Goal: Task Accomplishment & Management: Complete application form

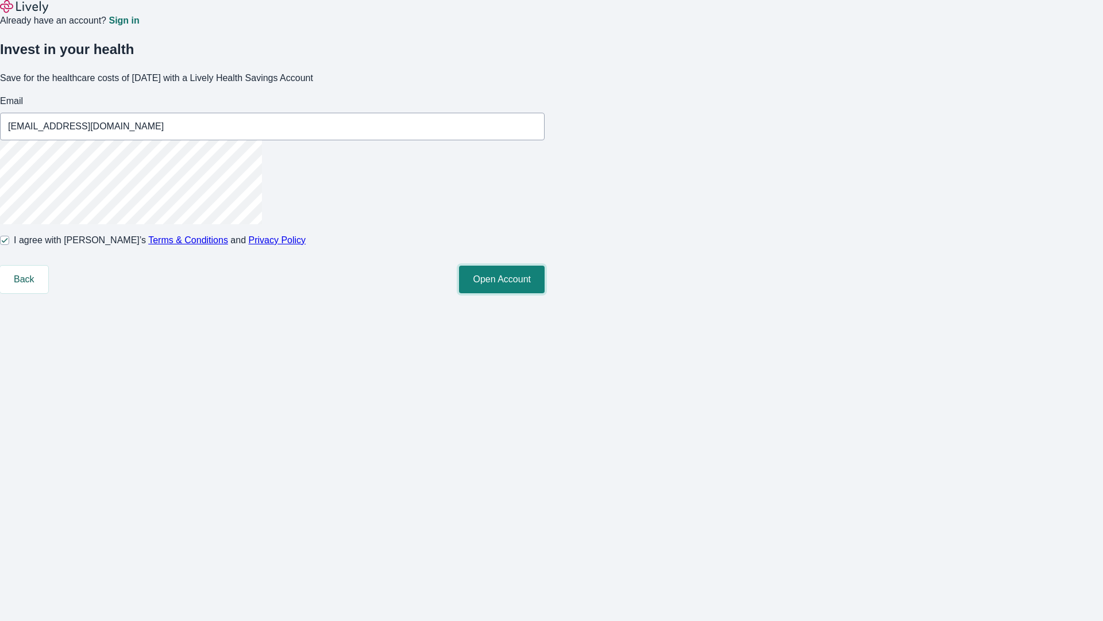
click at [545, 293] on button "Open Account" at bounding box center [502, 280] width 86 height 28
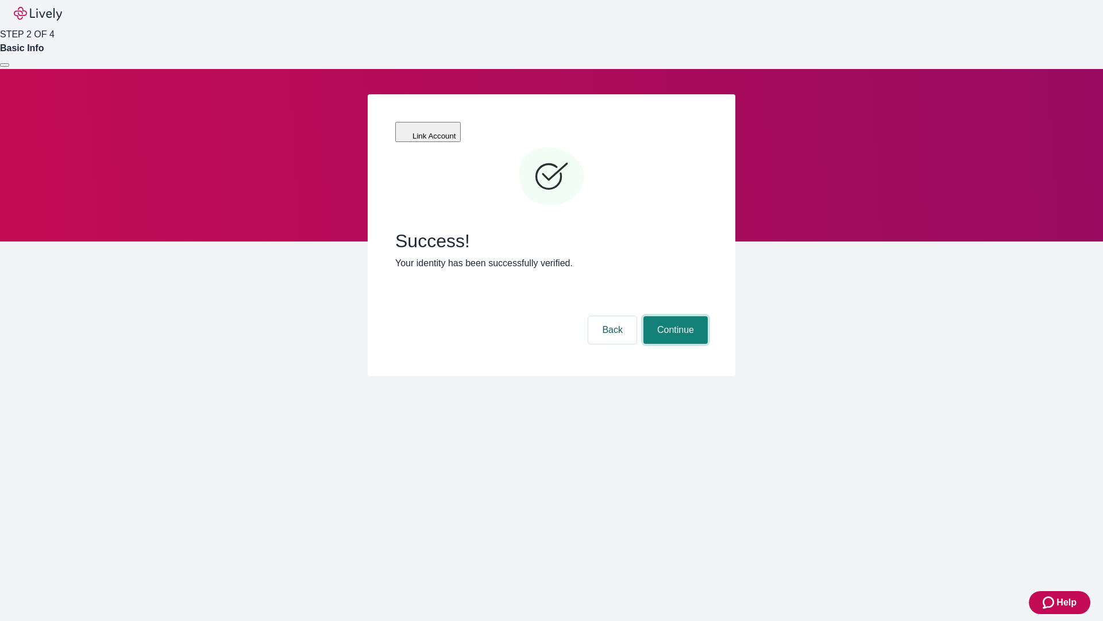
click at [674, 316] on button "Continue" at bounding box center [676, 330] width 64 height 28
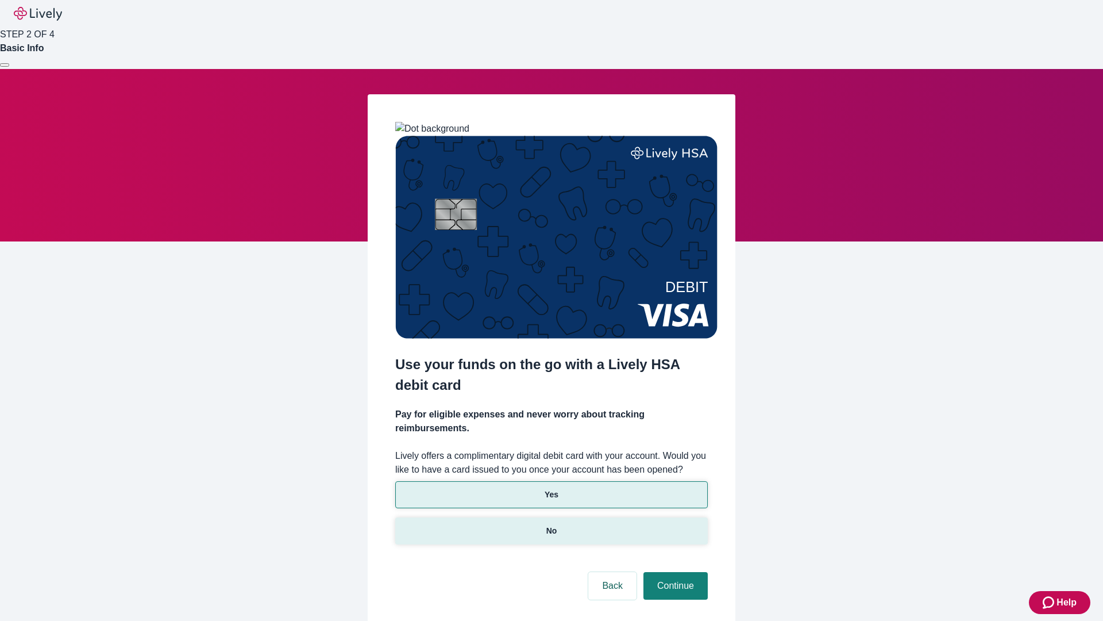
click at [551, 525] on p "No" at bounding box center [552, 531] width 11 height 12
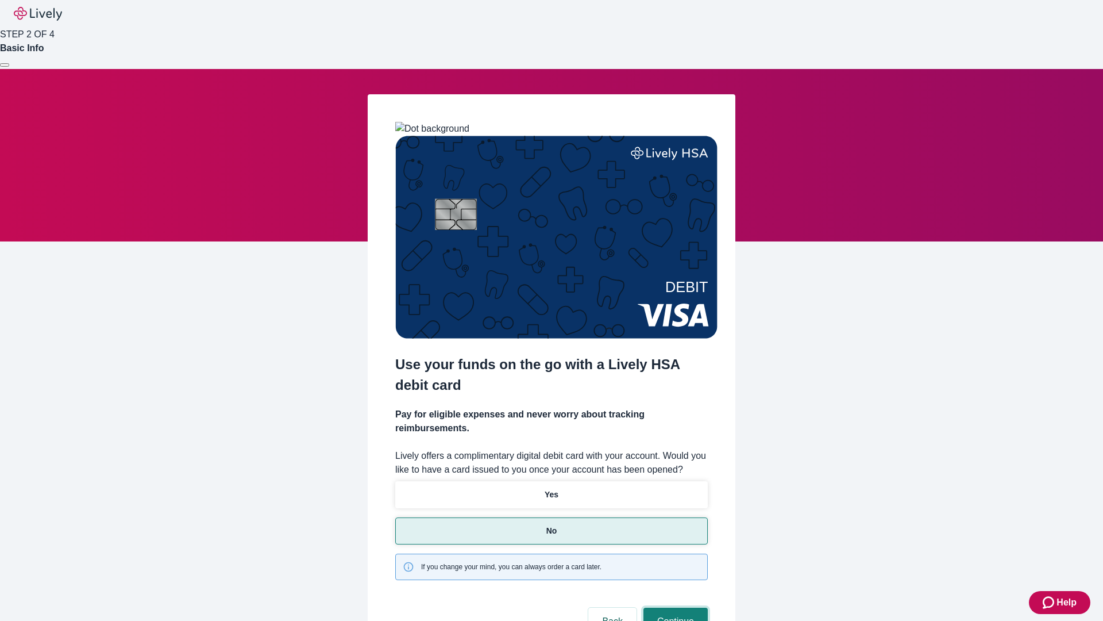
click at [674, 607] on button "Continue" at bounding box center [676, 621] width 64 height 28
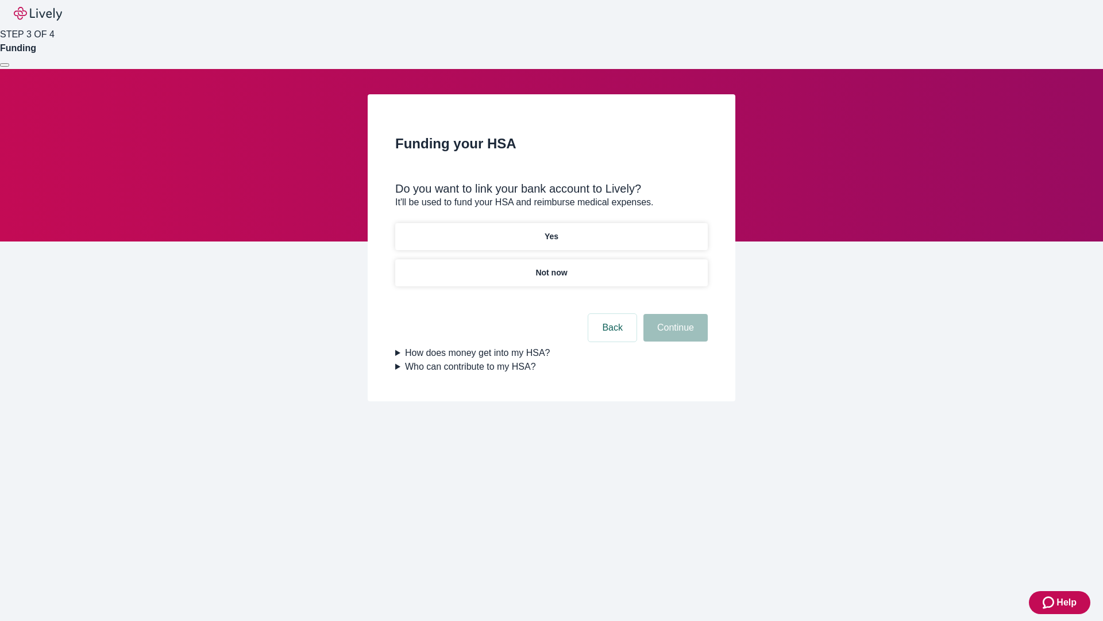
click at [551, 230] on p "Yes" at bounding box center [552, 236] width 14 height 12
click at [674, 314] on button "Continue" at bounding box center [676, 328] width 64 height 28
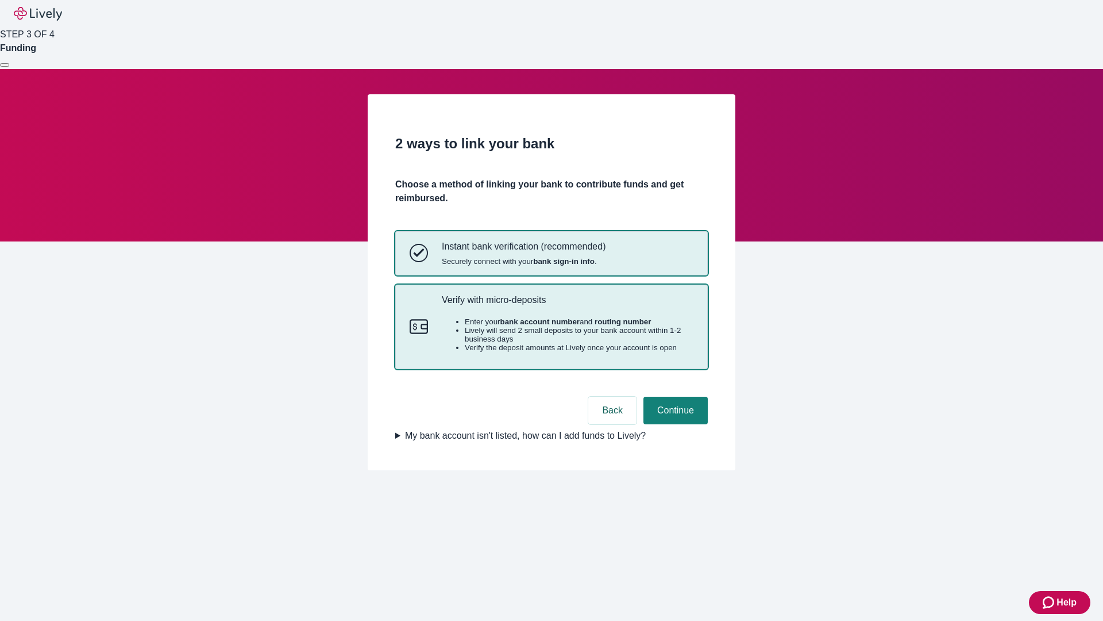
click at [567, 305] on p "Verify with micro-deposits" at bounding box center [568, 299] width 252 height 11
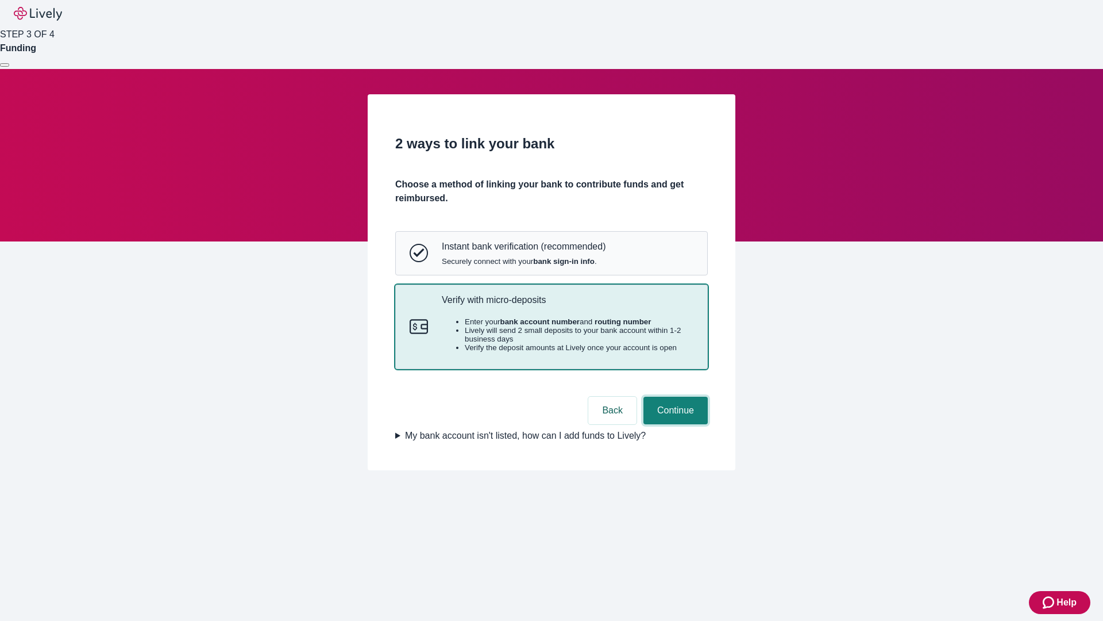
click at [674, 424] on button "Continue" at bounding box center [676, 411] width 64 height 28
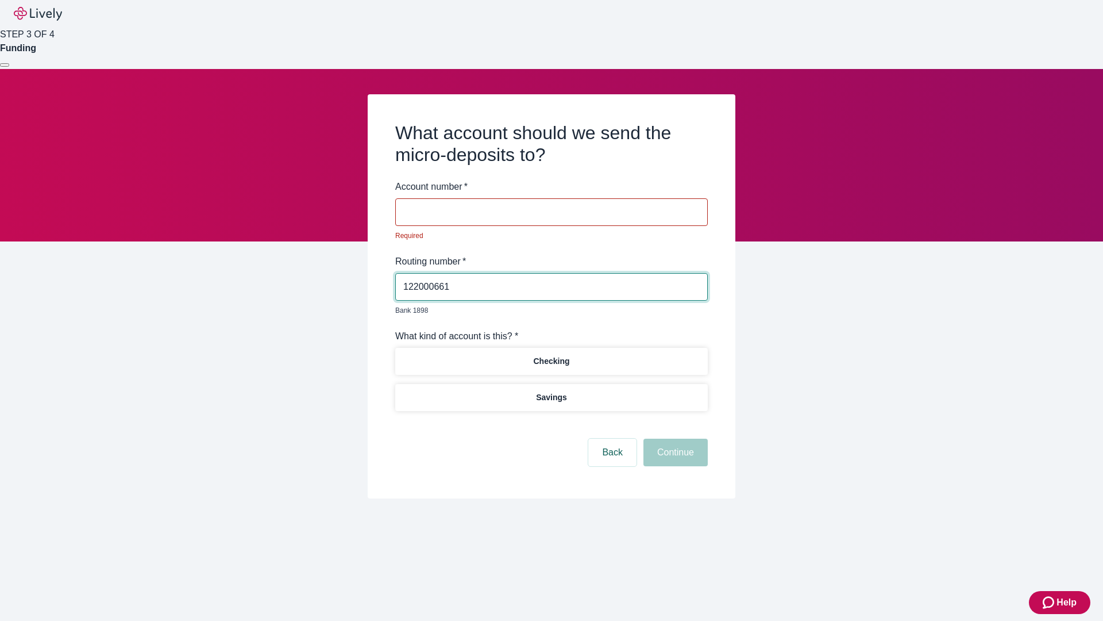
type input "122000661"
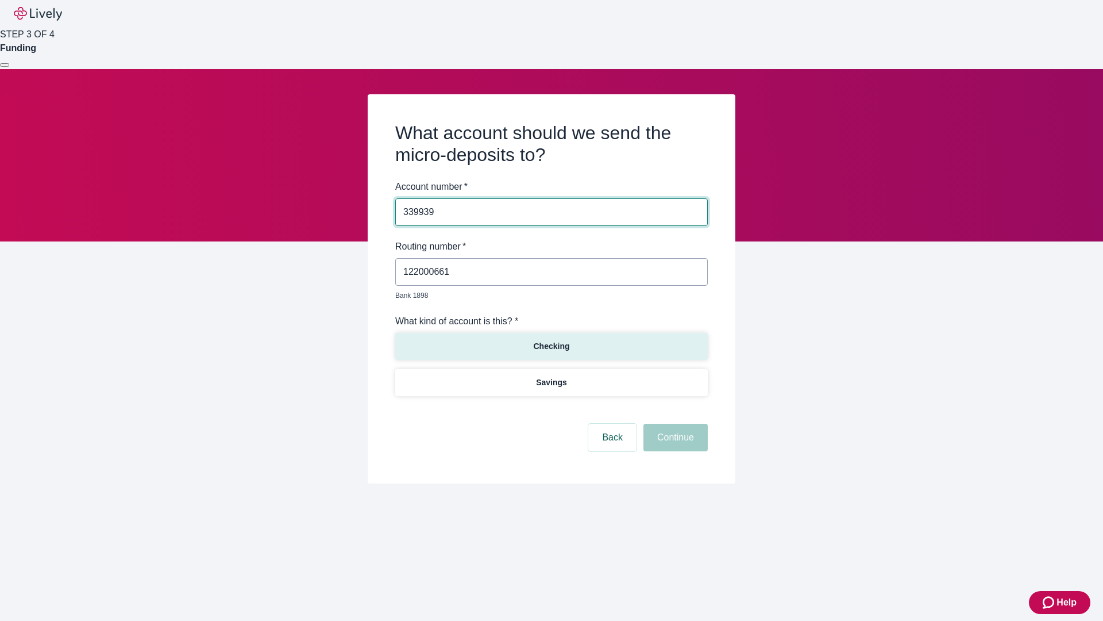
type input "339939"
click at [551, 340] on p "Checking" at bounding box center [551, 346] width 36 height 12
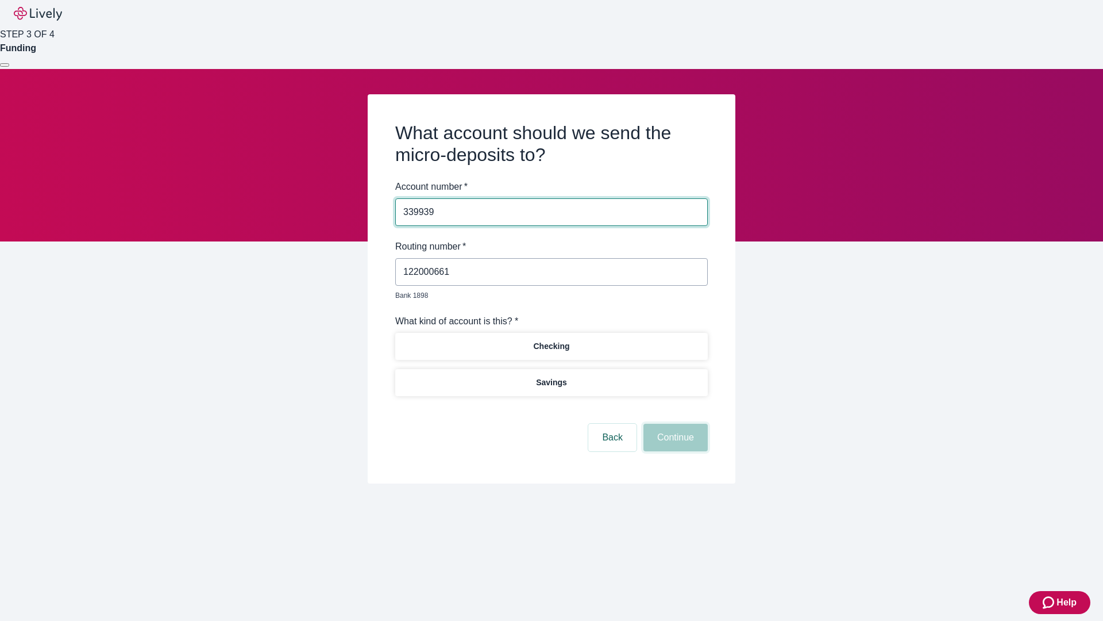
click at [674, 424] on button "Continue" at bounding box center [676, 438] width 64 height 28
